Goal: Check status: Check status

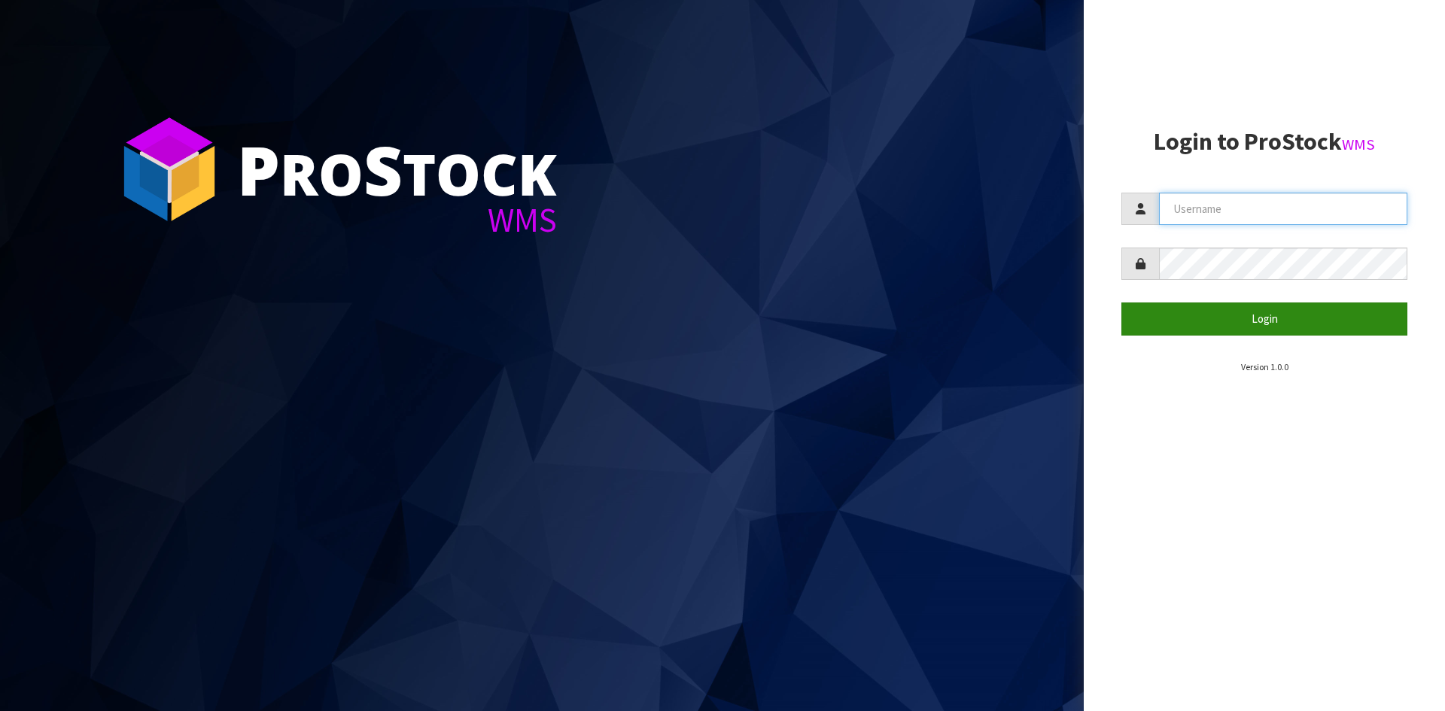
type input "STOREMASTA"
click at [1247, 334] on button "Login" at bounding box center [1265, 319] width 286 height 32
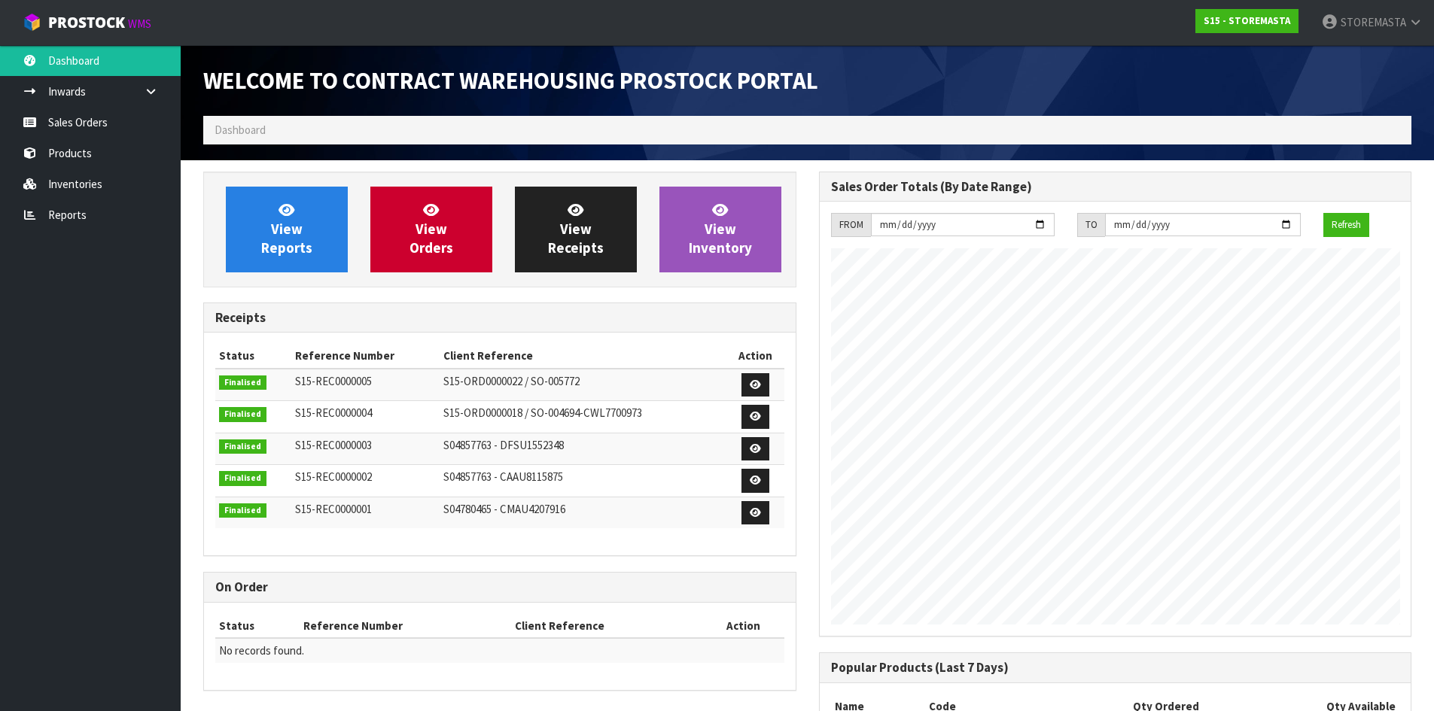
scroll to position [615, 615]
click at [486, 227] on link "View Orders" at bounding box center [431, 230] width 122 height 86
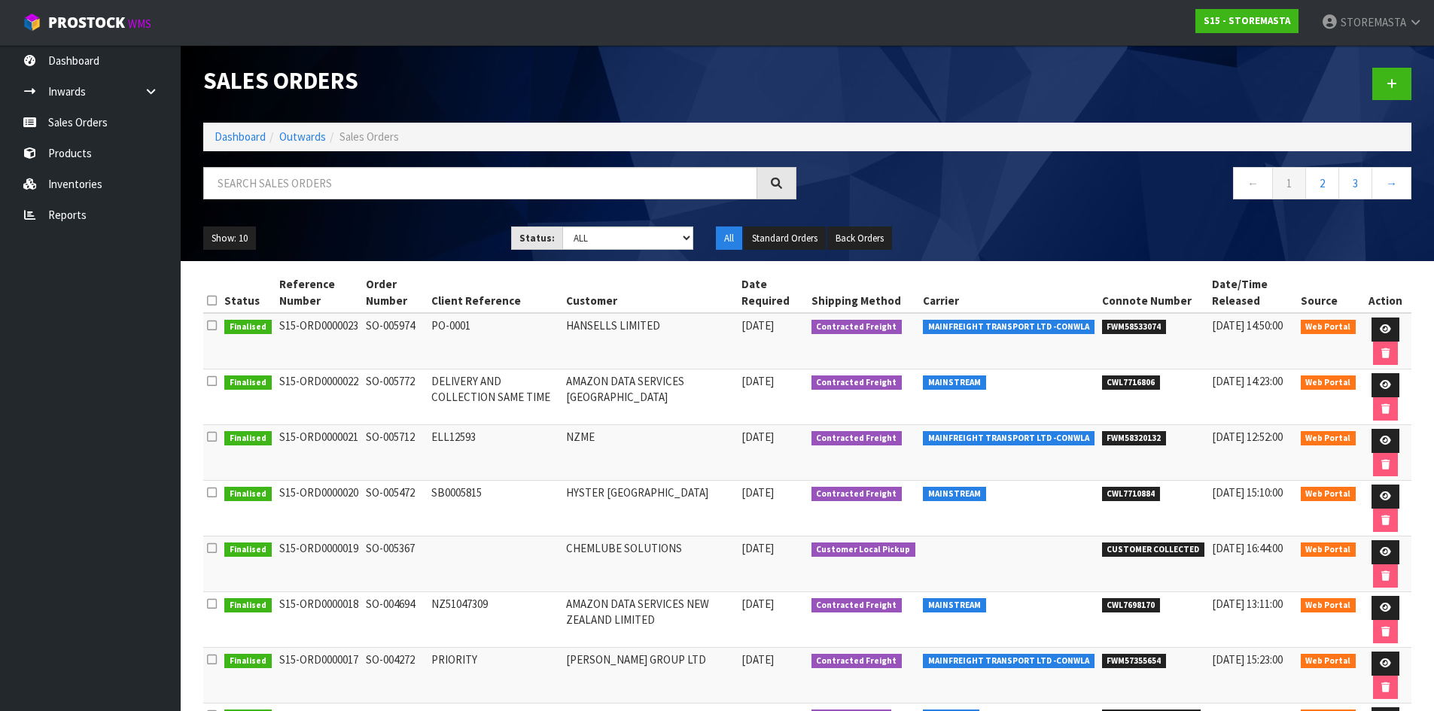
click at [650, 353] on td "HANSELLS LIMITED" at bounding box center [649, 341] width 175 height 56
click at [1384, 324] on icon at bounding box center [1385, 329] width 11 height 10
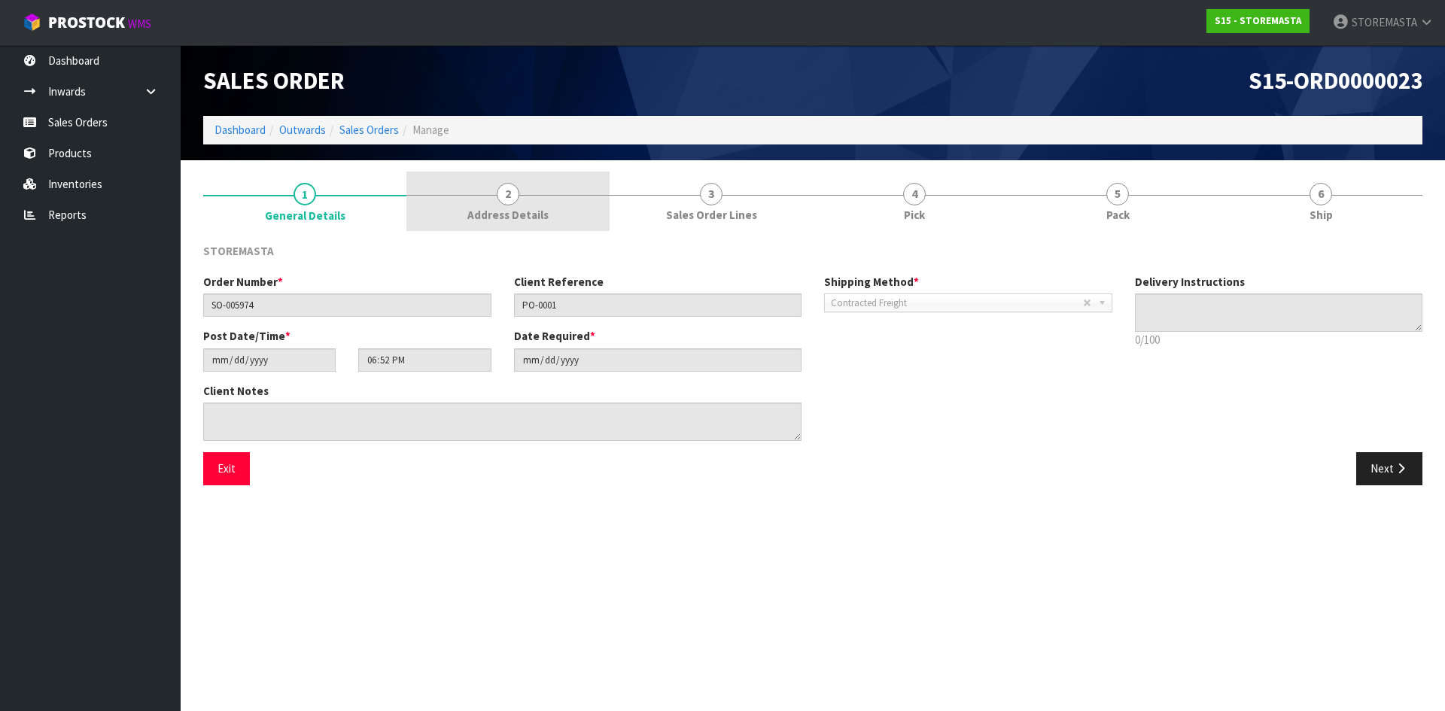
click at [493, 213] on span "Address Details" at bounding box center [507, 215] width 81 height 16
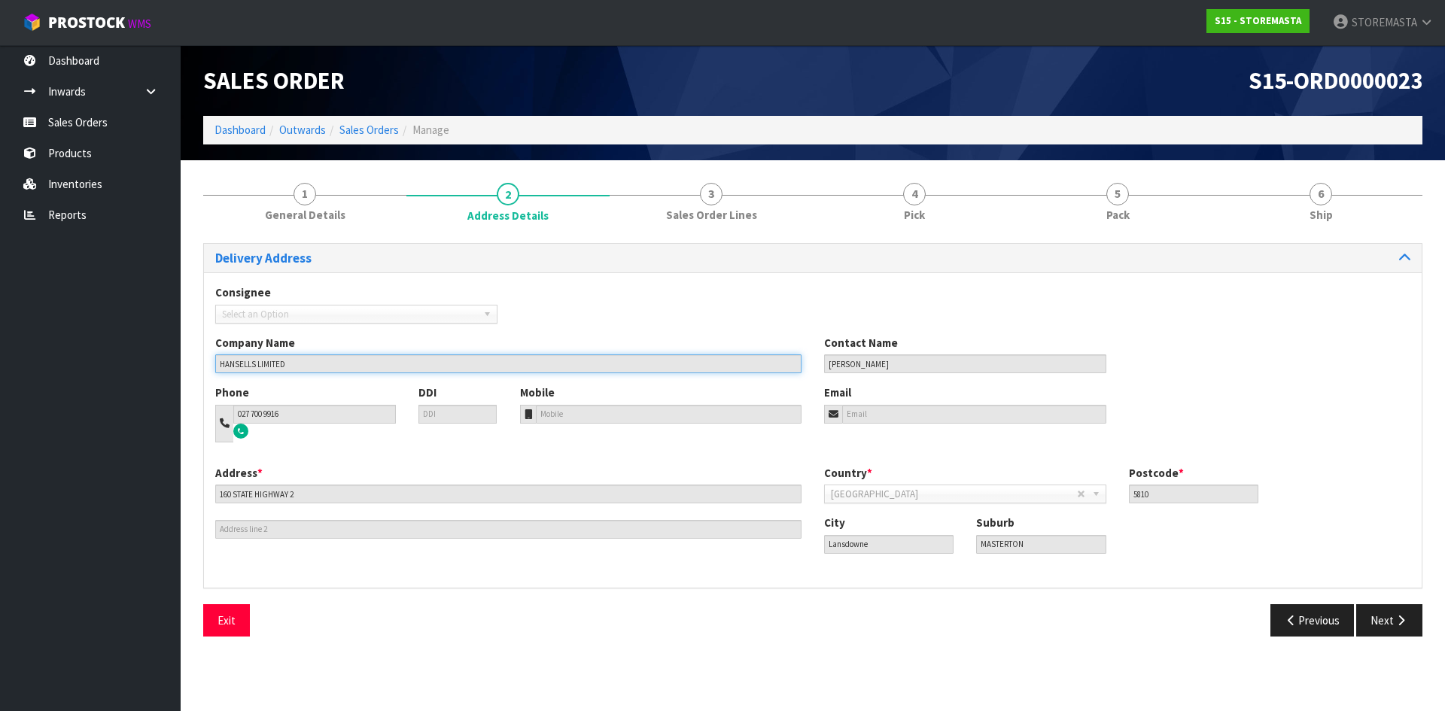
drag, startPoint x: 245, startPoint y: 365, endPoint x: 200, endPoint y: 365, distance: 44.4
click at [200, 365] on div "1 General Details 2 Address Details 3 Sales Order Lines 4 Pick 5 Pack 6 Ship De…" at bounding box center [813, 410] width 1242 height 477
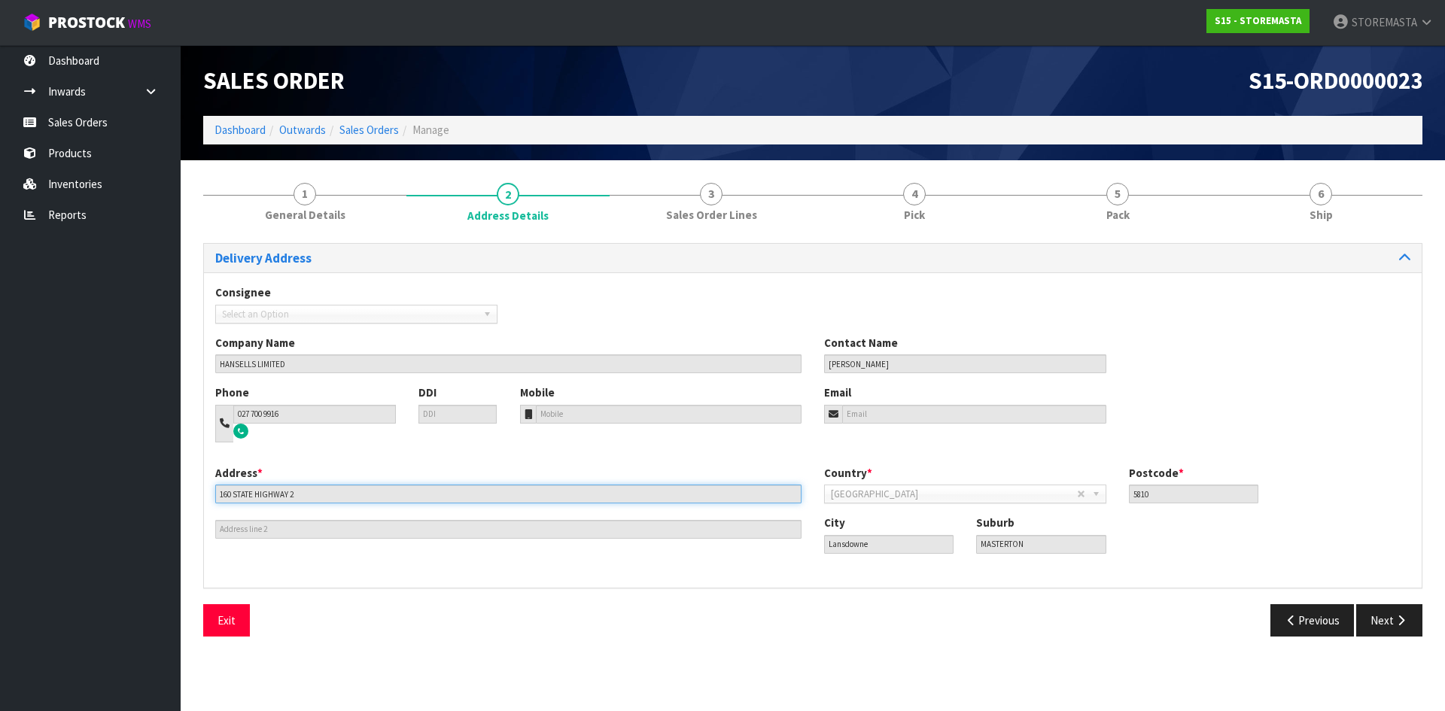
click at [319, 489] on input "160 STATE HIGHWAY 2" at bounding box center [508, 494] width 586 height 19
drag, startPoint x: 330, startPoint y: 495, endPoint x: 197, endPoint y: 487, distance: 133.5
click at [197, 487] on div "1 General Details 2 Address Details 3 Sales Order Lines 4 Pick 5 Pack 6 Ship De…" at bounding box center [813, 410] width 1242 height 477
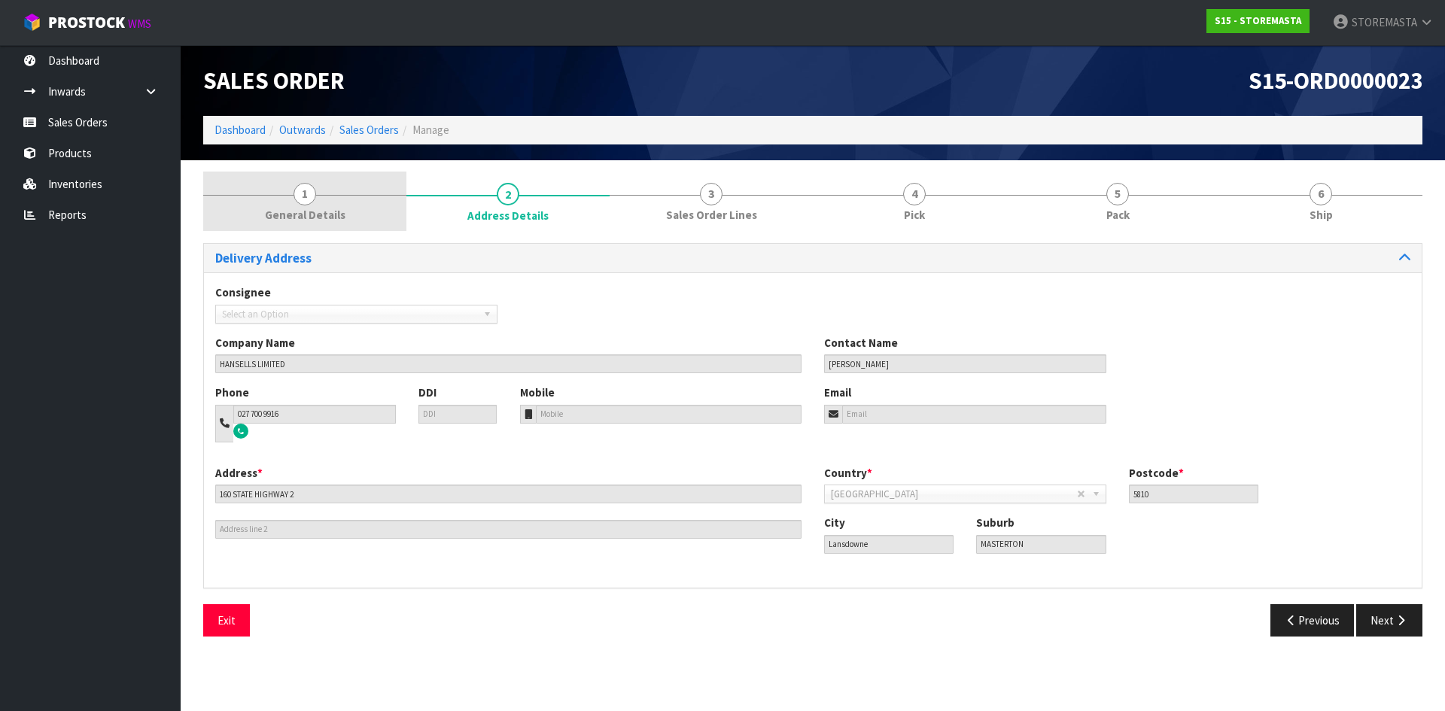
click at [311, 203] on span "1" at bounding box center [305, 194] width 23 height 23
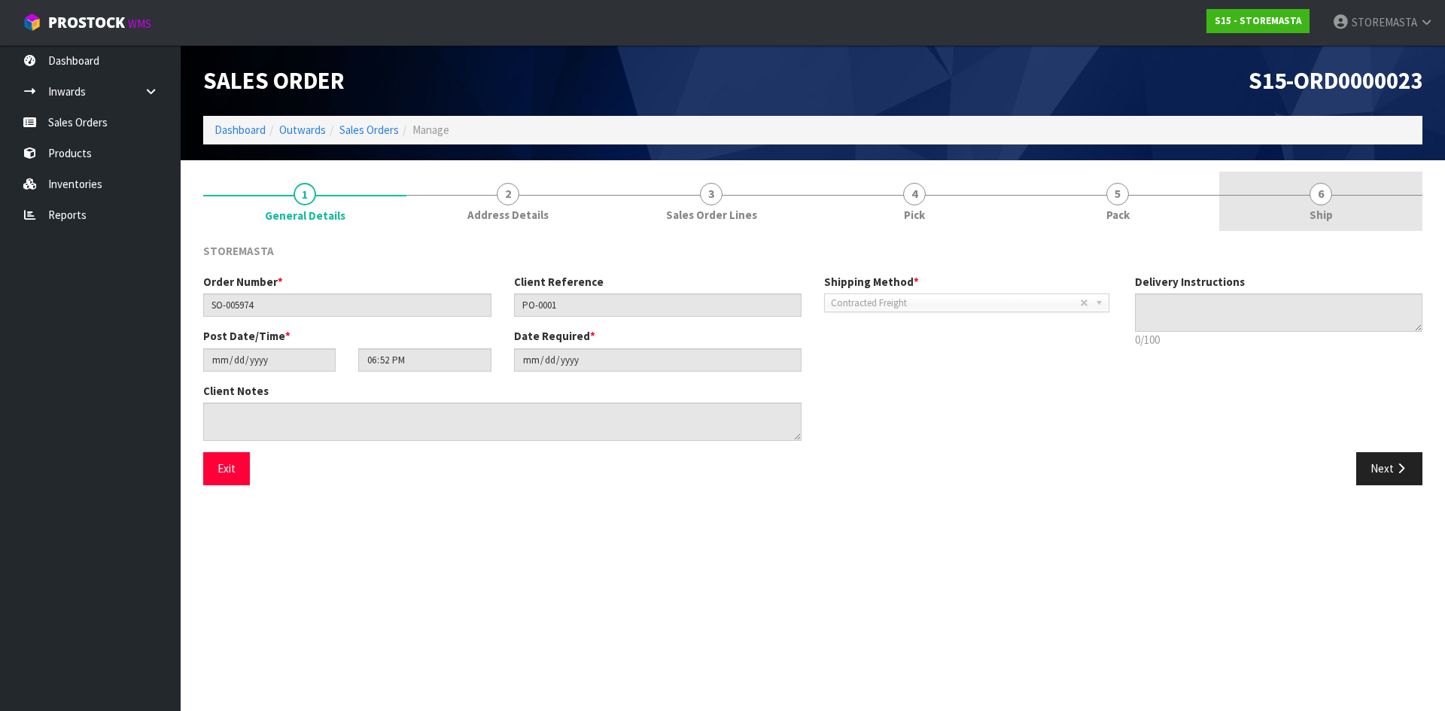
click at [1317, 190] on span "6" at bounding box center [1321, 194] width 23 height 23
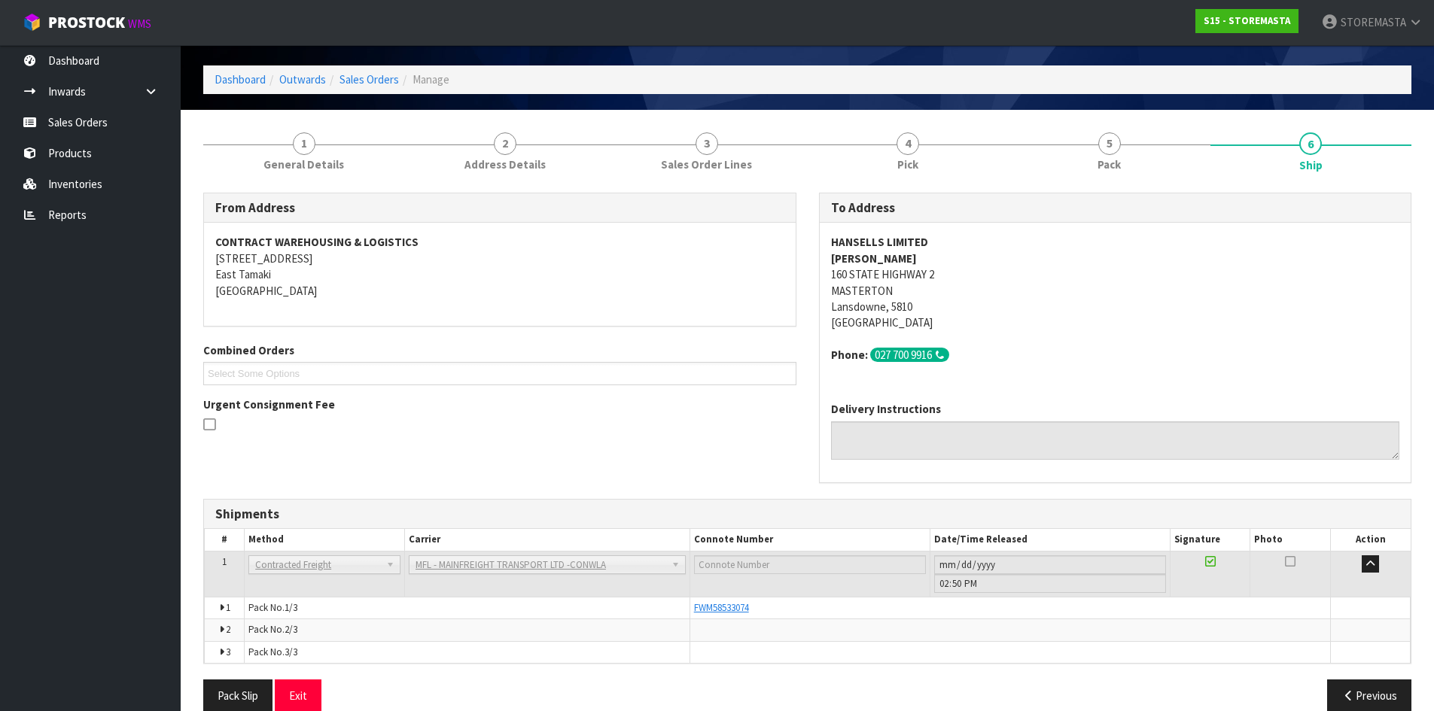
scroll to position [74, 0]
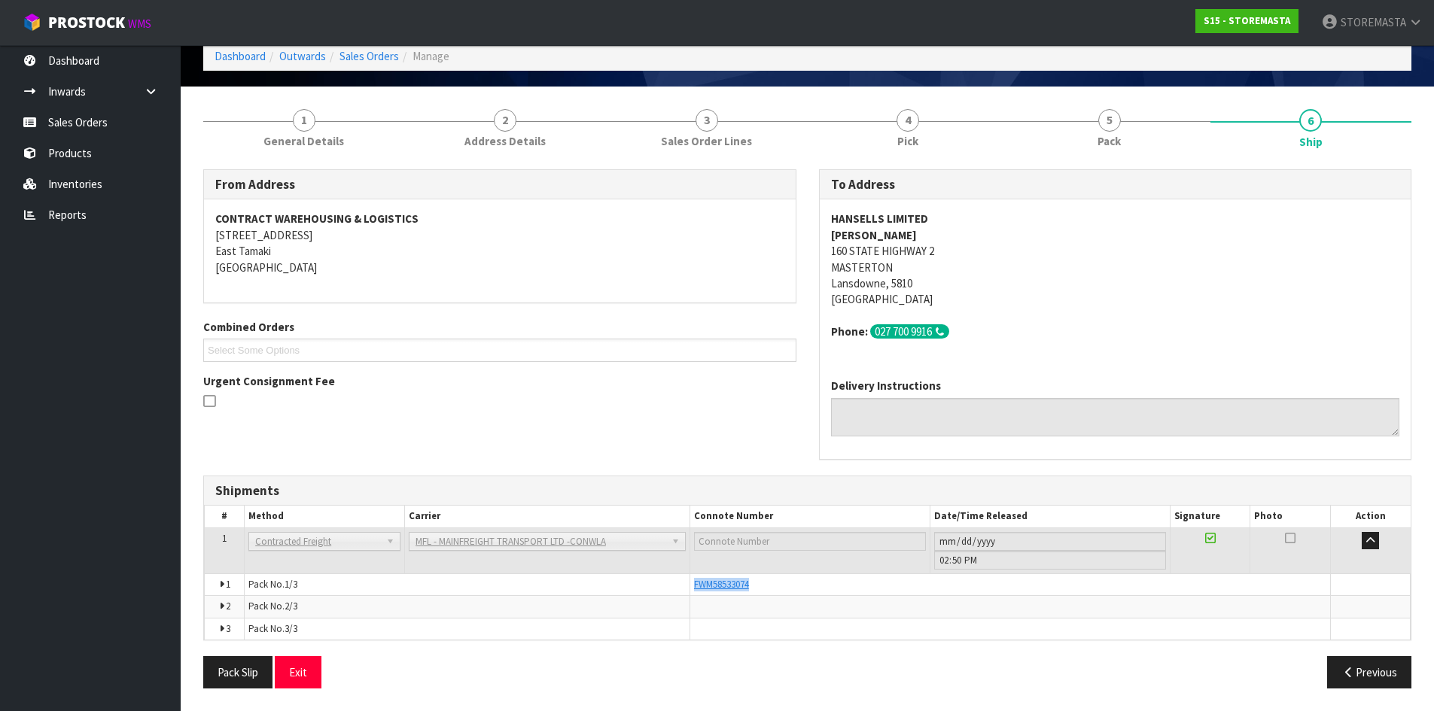
drag, startPoint x: 778, startPoint y: 583, endPoint x: 682, endPoint y: 586, distance: 95.6
click at [682, 586] on tr "1 Pack No. 1/3 FWM58533074 Glass Charge 1.660980 m 3 131.000 kg" at bounding box center [808, 585] width 1206 height 22
copy tr "FWM58533074"
click at [720, 579] on span "FWM58533074" at bounding box center [721, 584] width 55 height 13
click at [686, 578] on td "Pack No. 1/3" at bounding box center [468, 585] width 446 height 22
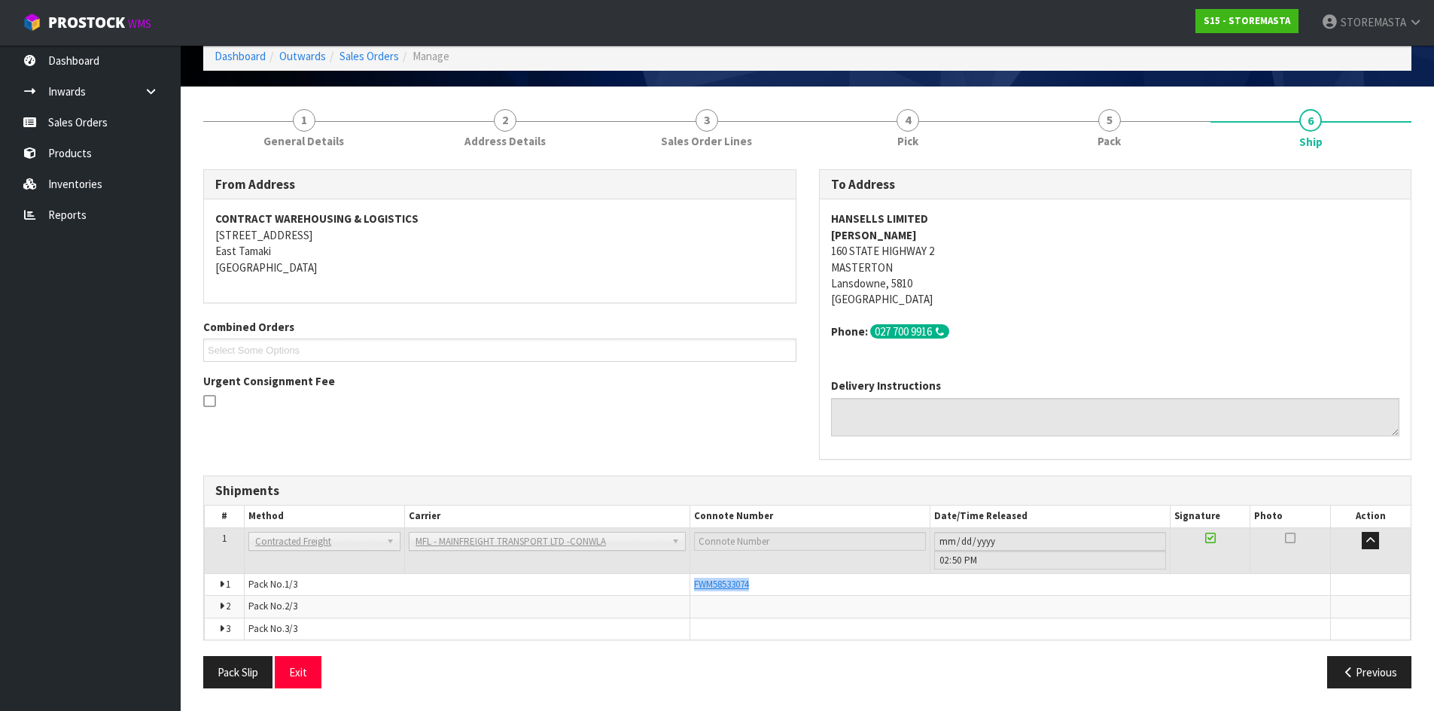
click at [762, 587] on div "FWM58533074" at bounding box center [1010, 585] width 632 height 14
drag, startPoint x: 775, startPoint y: 580, endPoint x: 692, endPoint y: 583, distance: 82.8
click at [692, 583] on td "FWM58533074" at bounding box center [1010, 585] width 641 height 22
copy span "FWM58533074"
